Goal: Task Accomplishment & Management: Complete application form

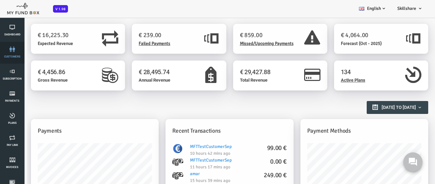
click at [12, 53] on link "customers" at bounding box center [12, 53] width 20 height 22
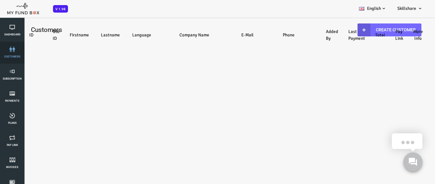
select select "100"
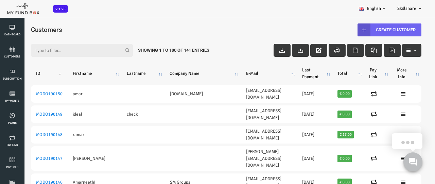
click at [368, 30] on link "Create Customer" at bounding box center [372, 29] width 64 height 13
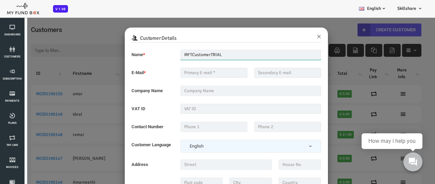
type input "MFTCustomerTRIAL"
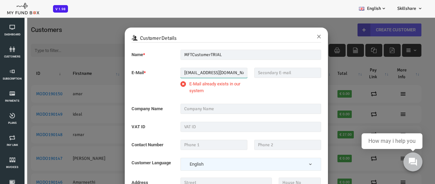
type input "[EMAIL_ADDRESS][DOMAIN_NAME]"
type input "MFT_TEST_Company"
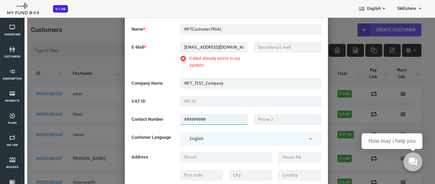
scroll to position [17, 0]
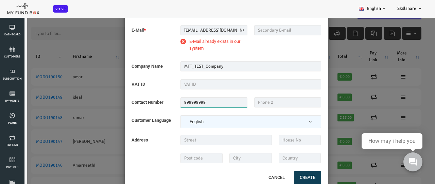
type input "999999999"
click at [289, 177] on button "Create" at bounding box center [289, 177] width 27 height 13
